Goal: Task Accomplishment & Management: Complete application form

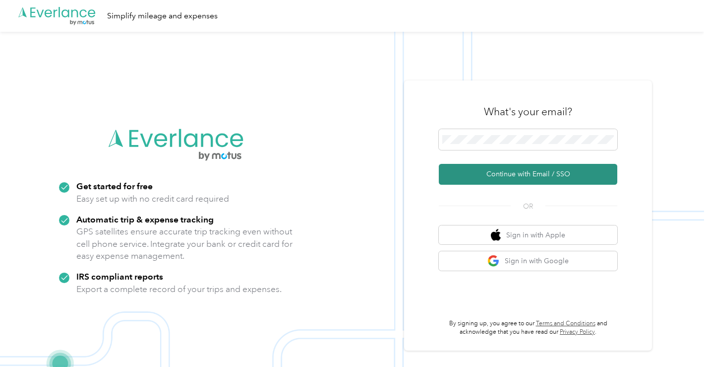
click at [467, 169] on button "Continue with Email / SSO" at bounding box center [528, 174] width 179 height 21
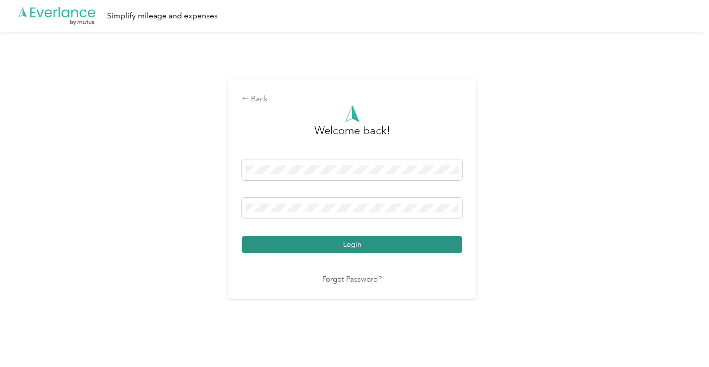
click at [264, 238] on button "Login" at bounding box center [352, 244] width 220 height 17
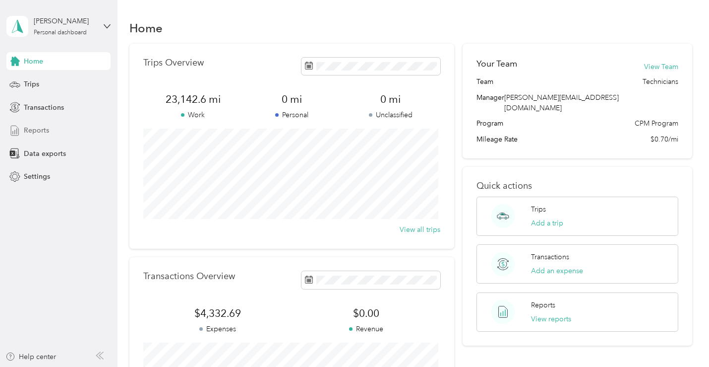
click at [30, 129] on span "Reports" at bounding box center [36, 130] width 25 height 10
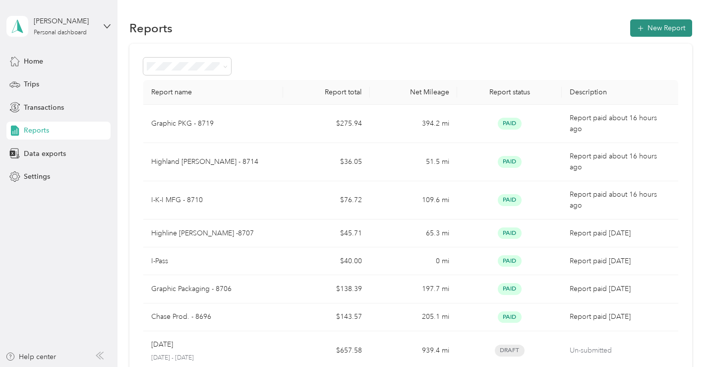
click at [649, 24] on button "New Report" at bounding box center [662, 27] width 62 height 17
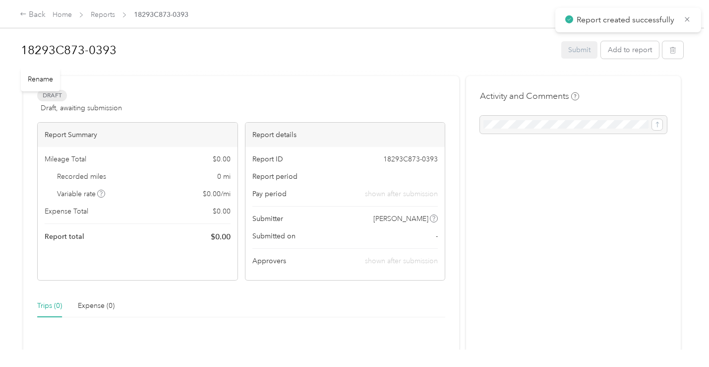
click at [120, 48] on h1 "18293C873-0393" at bounding box center [288, 50] width 534 height 24
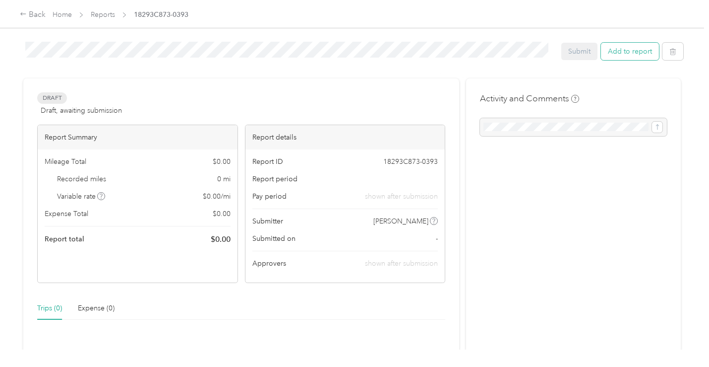
click at [623, 49] on button "Add to report" at bounding box center [630, 51] width 58 height 17
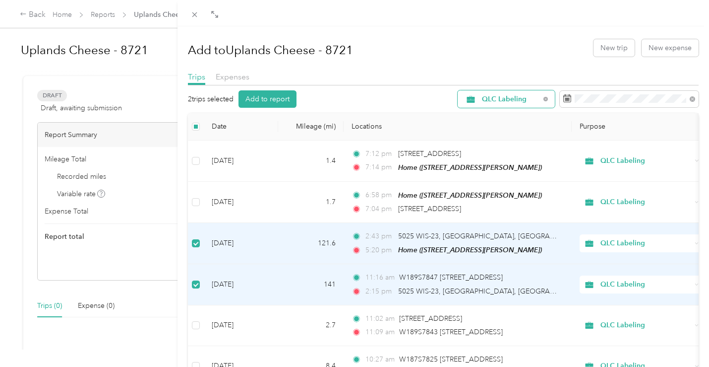
click at [486, 98] on span "QLC Labeling" at bounding box center [511, 99] width 58 height 7
click at [489, 121] on ol "All Purposes Unclassified QLC Labeling Personal" at bounding box center [498, 142] width 97 height 69
click at [492, 103] on span "QLC Labeling" at bounding box center [511, 99] width 58 height 7
click at [484, 118] on li "All Purposes" at bounding box center [498, 113] width 97 height 17
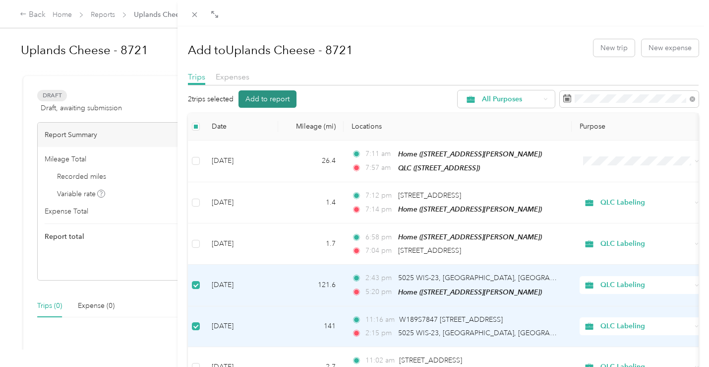
click at [275, 99] on button "Add to report" at bounding box center [268, 98] width 58 height 17
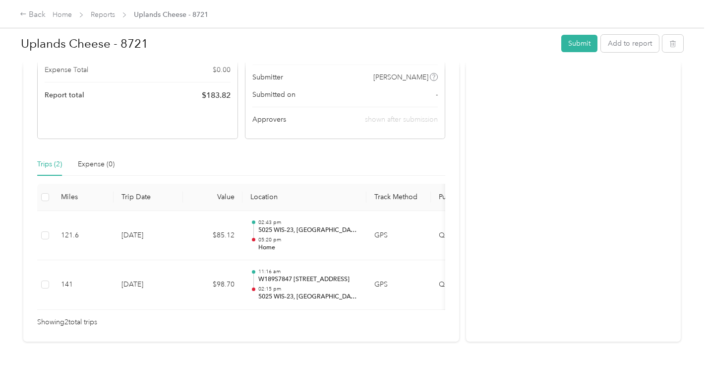
scroll to position [183, 0]
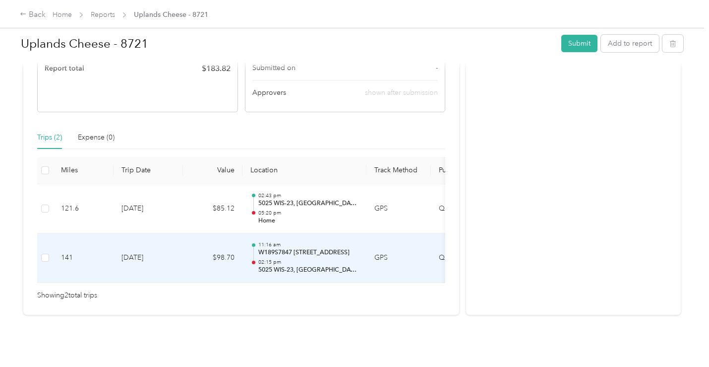
click at [328, 258] on p "02:15 pm" at bounding box center [308, 261] width 100 height 7
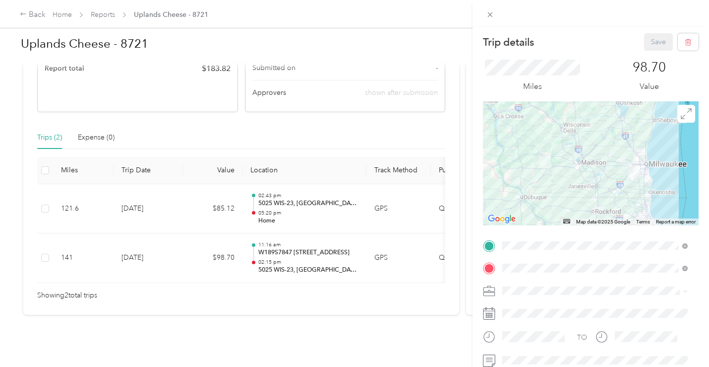
click at [293, 198] on div "Trip details Save This trip cannot be edited because it is either under review,…" at bounding box center [354, 183] width 709 height 367
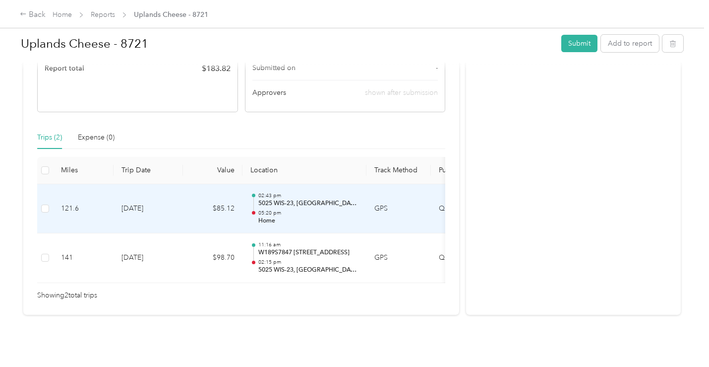
click at [293, 209] on p "05:20 pm" at bounding box center [308, 212] width 100 height 7
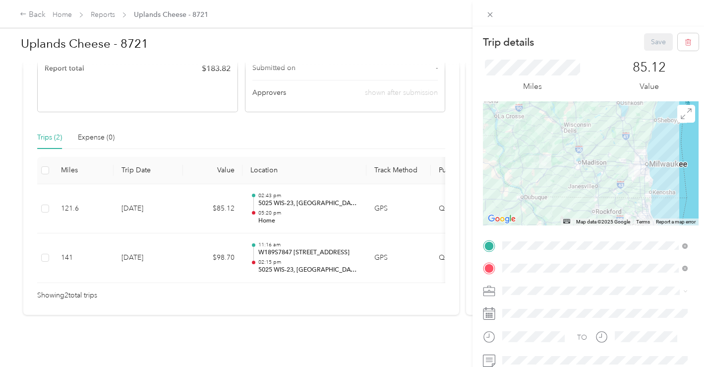
click at [193, 188] on div "Trip details Save This trip cannot be edited because it is either under review,…" at bounding box center [354, 183] width 709 height 367
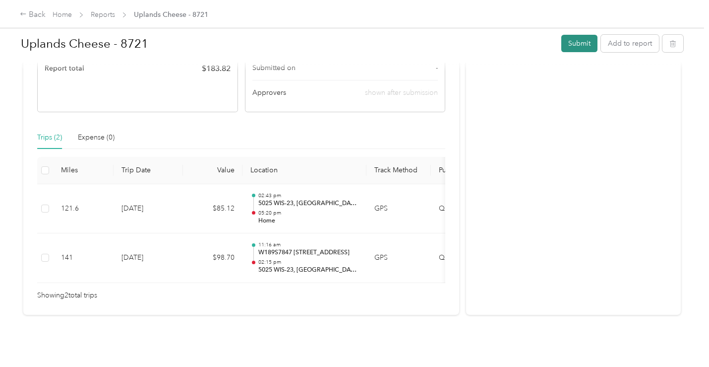
click at [570, 41] on button "Submit" at bounding box center [580, 43] width 36 height 17
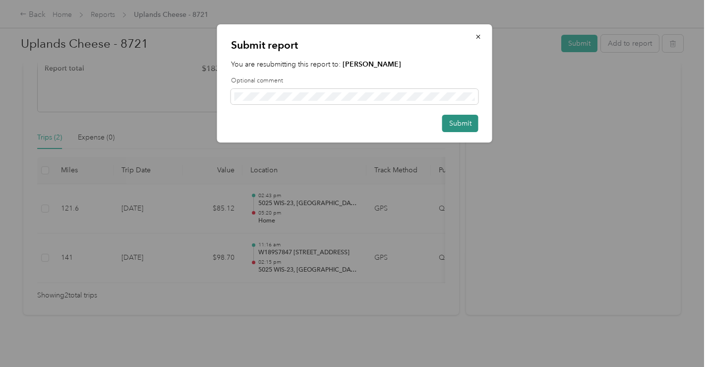
click at [452, 123] on button "Submit" at bounding box center [461, 123] width 36 height 17
